Goal: Find specific page/section: Find specific page/section

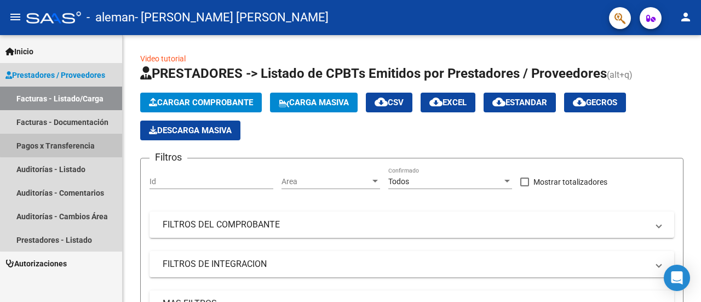
click at [78, 144] on link "Pagos x Transferencia" at bounding box center [61, 146] width 122 height 24
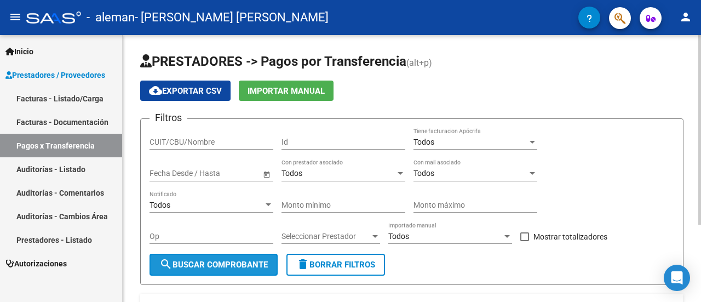
click at [253, 262] on span "search Buscar Comprobante" at bounding box center [213, 265] width 108 height 10
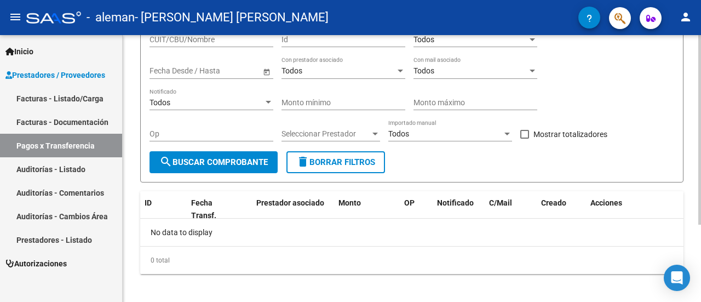
scroll to position [108, 0]
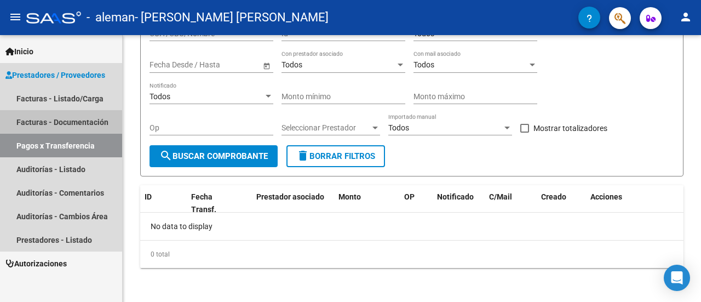
click at [51, 122] on link "Facturas - Documentación" at bounding box center [61, 122] width 122 height 24
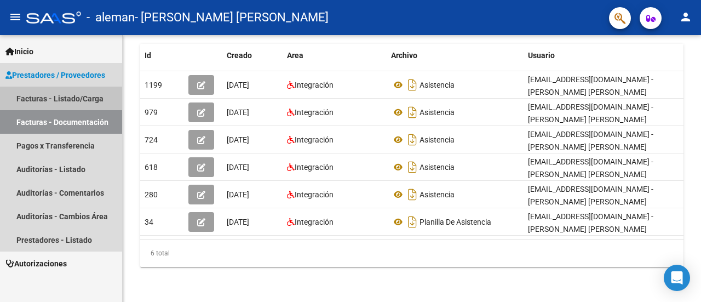
click at [87, 95] on link "Facturas - Listado/Carga" at bounding box center [61, 99] width 122 height 24
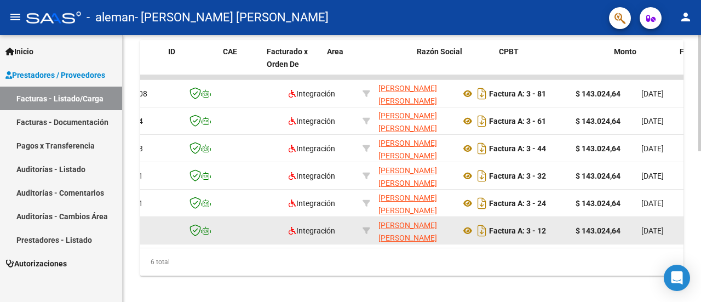
scroll to position [0, 31]
